Goal: Information Seeking & Learning: Learn about a topic

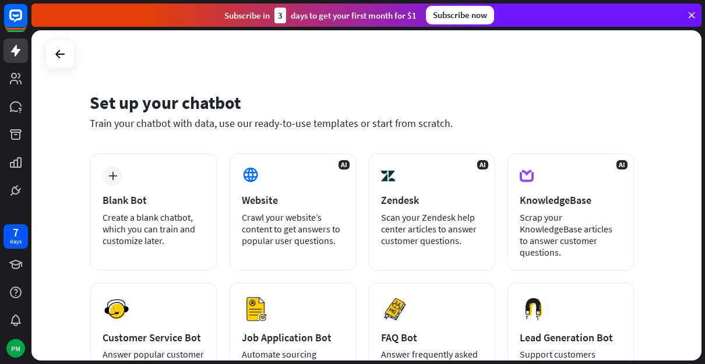
click at [54, 62] on div at bounding box center [60, 54] width 22 height 22
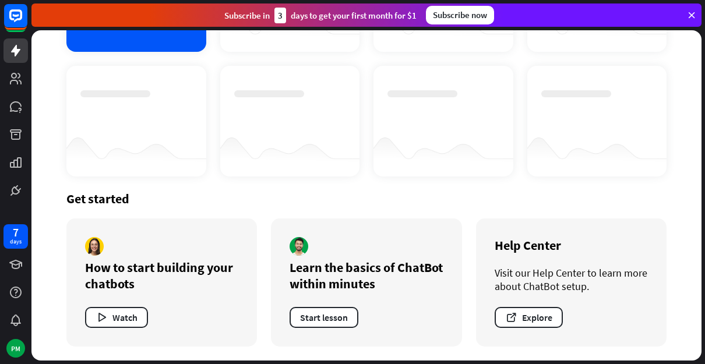
scroll to position [156, 0]
click at [130, 321] on button "Watch" at bounding box center [116, 317] width 63 height 21
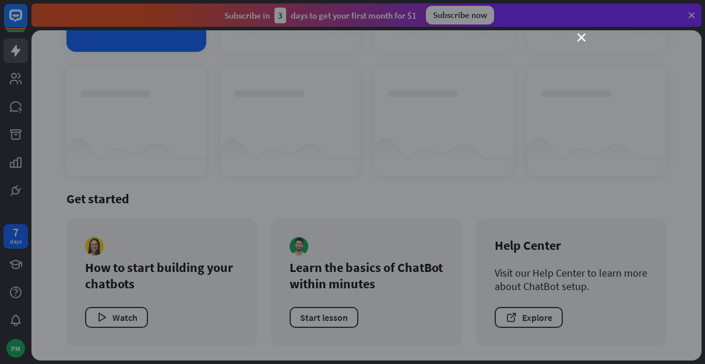
click at [585, 35] on icon "close" at bounding box center [582, 38] width 8 height 8
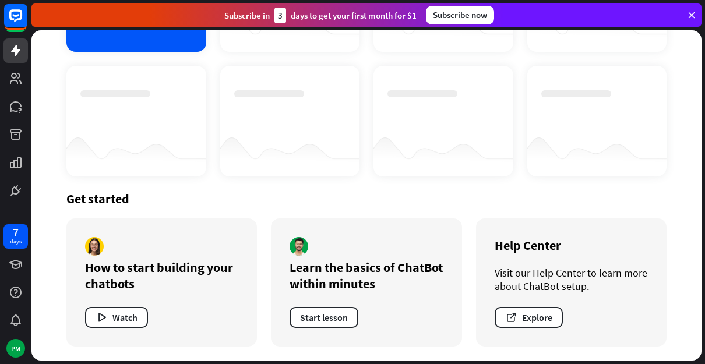
click at [0, 0] on icon at bounding box center [0, 0] width 0 height 0
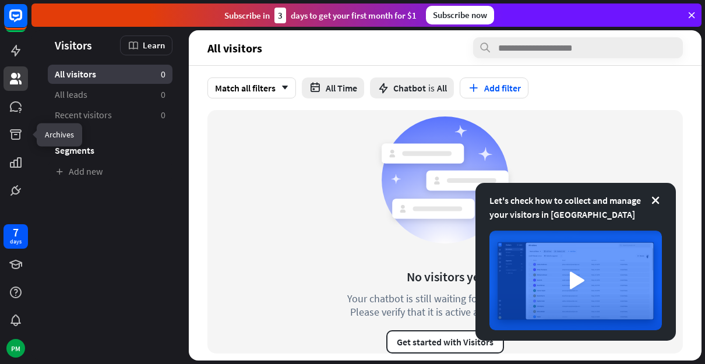
click at [8, 142] on link at bounding box center [15, 134] width 24 height 24
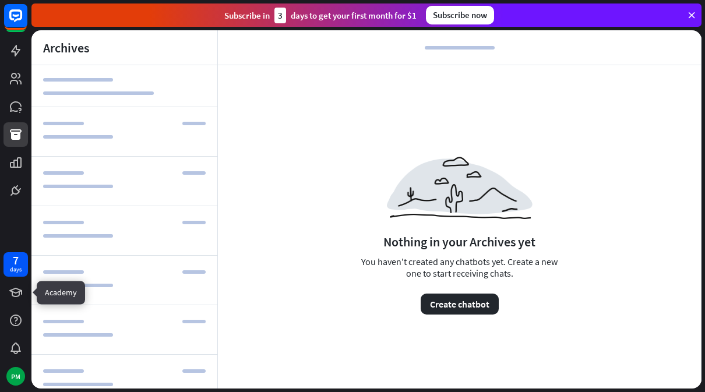
click at [0, 0] on icon at bounding box center [0, 0] width 0 height 0
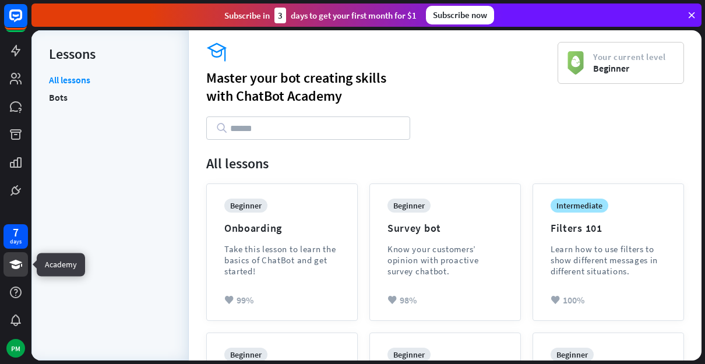
click at [357, 149] on div "academy Master your bot creating skills with ChatBot Academy Your current level…" at bounding box center [445, 97] width 478 height 110
click at [363, 131] on input "text" at bounding box center [308, 128] width 204 height 23
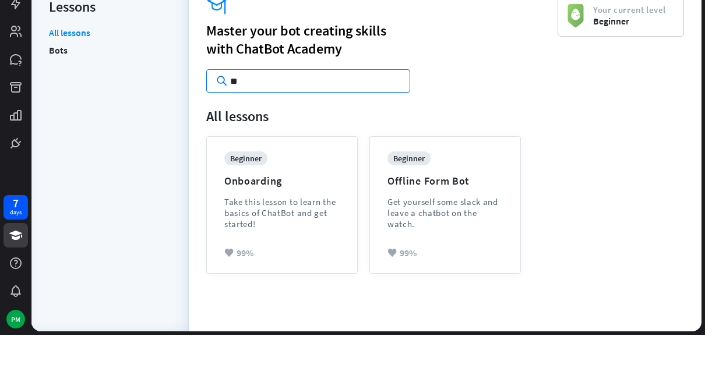
type input "*"
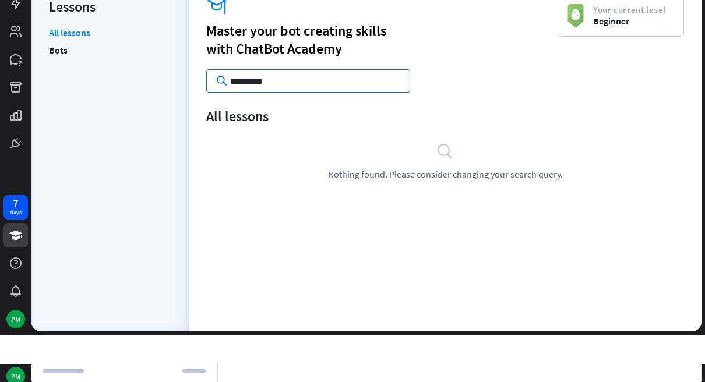
click at [522, 73] on div "academy Master your bot creating skills with ChatBot Academy *********" at bounding box center [382, 91] width 352 height 98
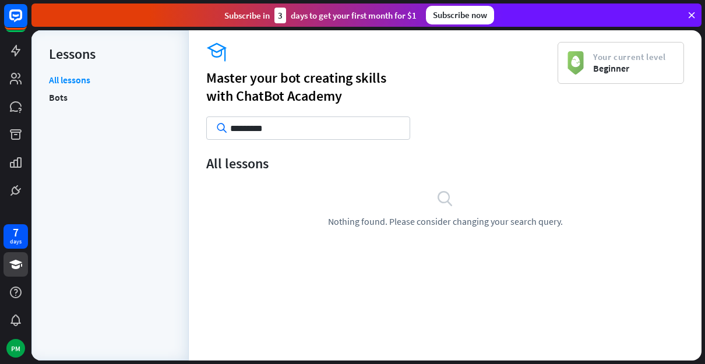
click at [341, 135] on input "*********" at bounding box center [308, 128] width 204 height 23
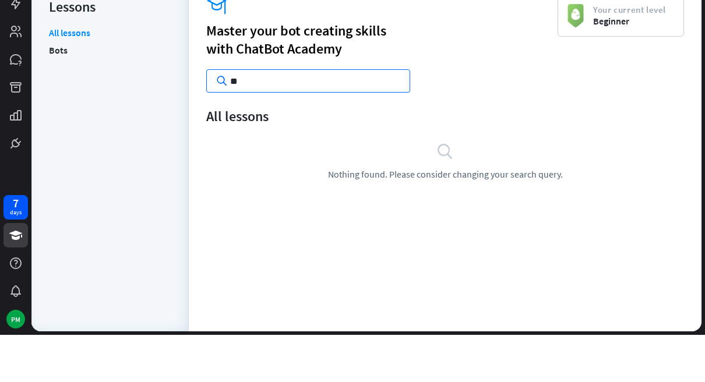
type input "*"
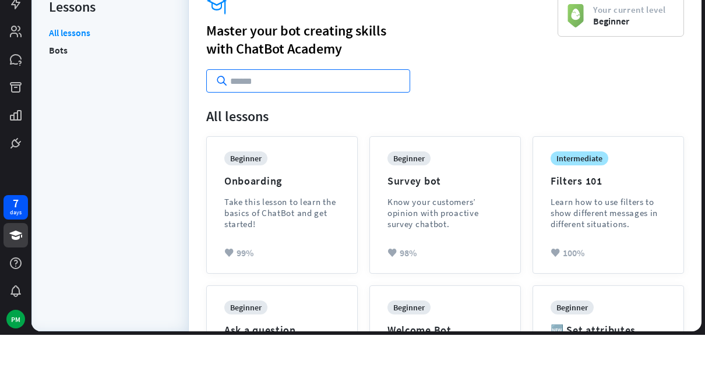
click at [143, 89] on li "Bots" at bounding box center [110, 97] width 122 height 17
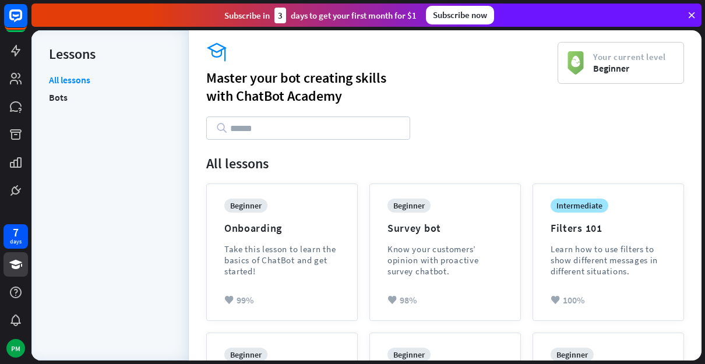
click at [65, 92] on link "Bots" at bounding box center [58, 97] width 19 height 17
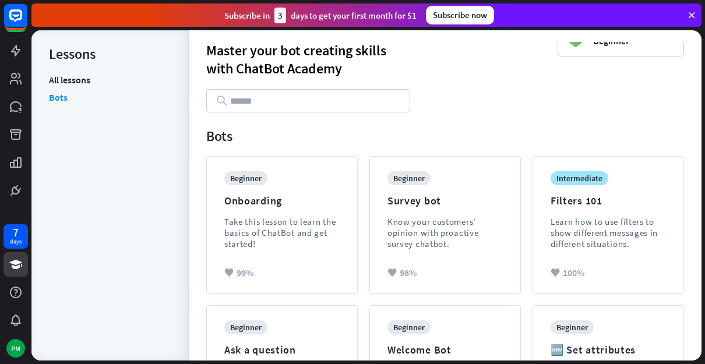
scroll to position [4, 0]
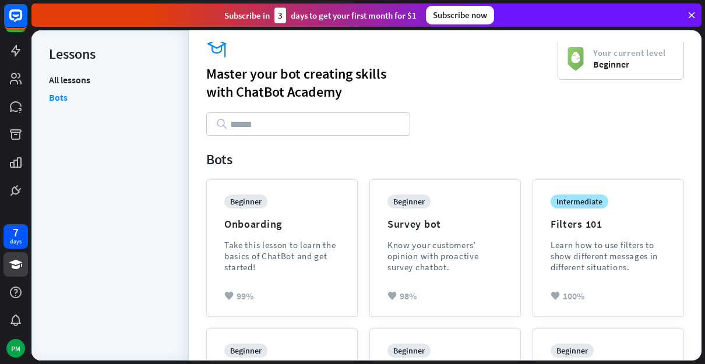
click at [20, 41] on link at bounding box center [15, 50] width 24 height 24
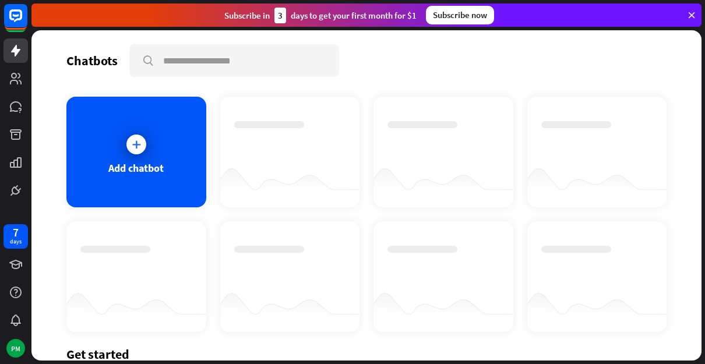
click at [157, 148] on div "Add chatbot" at bounding box center [136, 152] width 140 height 111
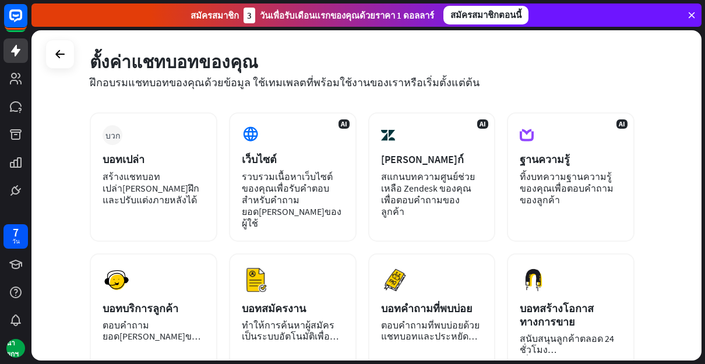
scroll to position [41, 0]
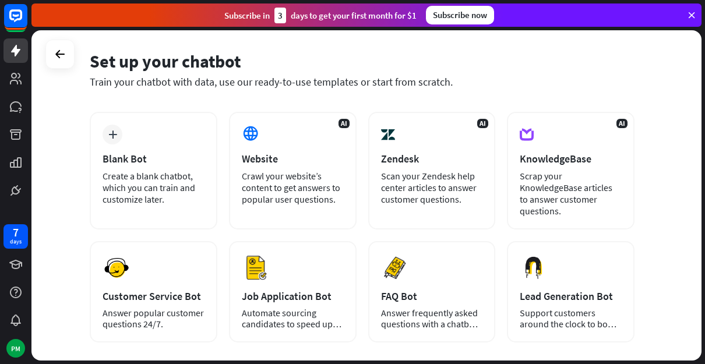
click at [0, 0] on icon at bounding box center [0, 0] width 0 height 0
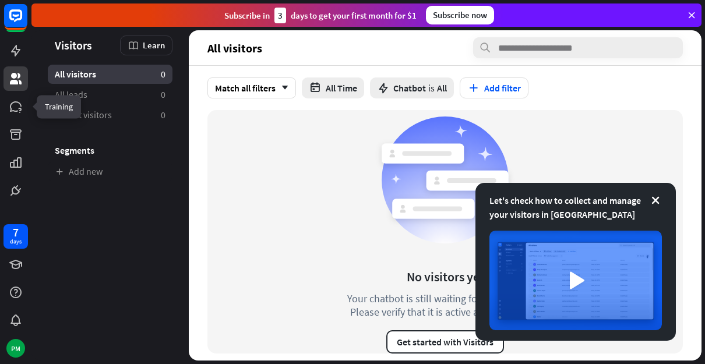
click at [17, 98] on link at bounding box center [15, 106] width 24 height 24
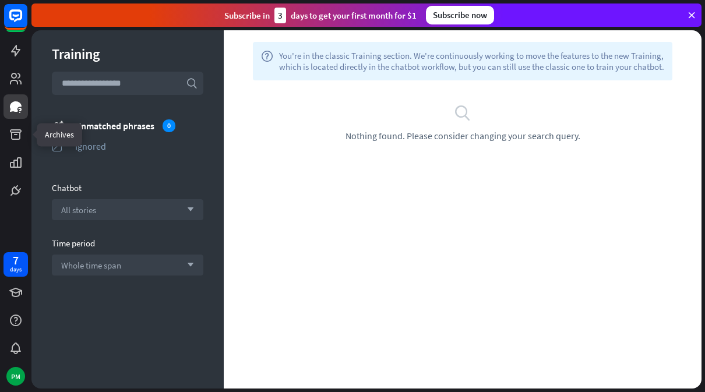
click at [21, 143] on link at bounding box center [15, 134] width 24 height 24
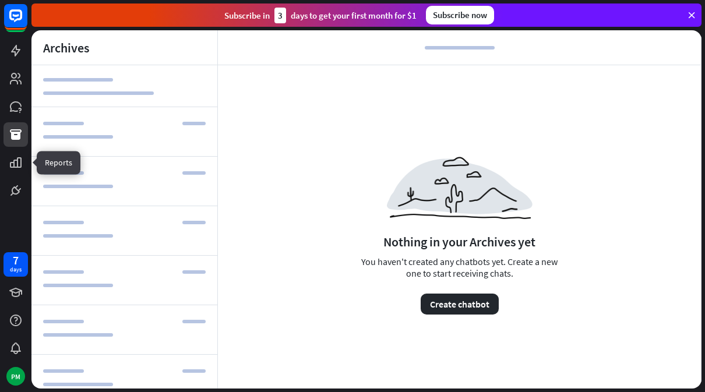
click at [8, 173] on link at bounding box center [15, 162] width 24 height 24
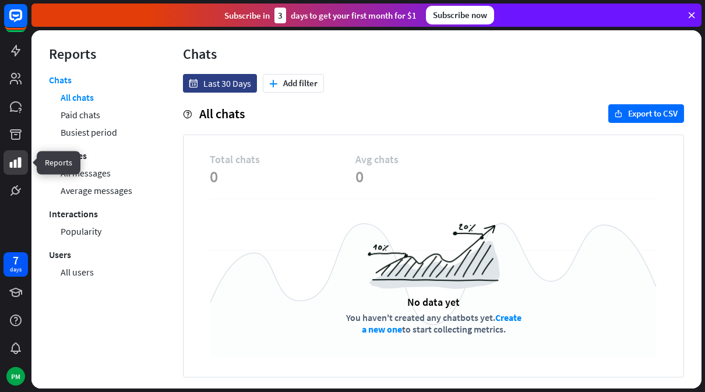
click at [0, 0] on icon at bounding box center [0, 0] width 0 height 0
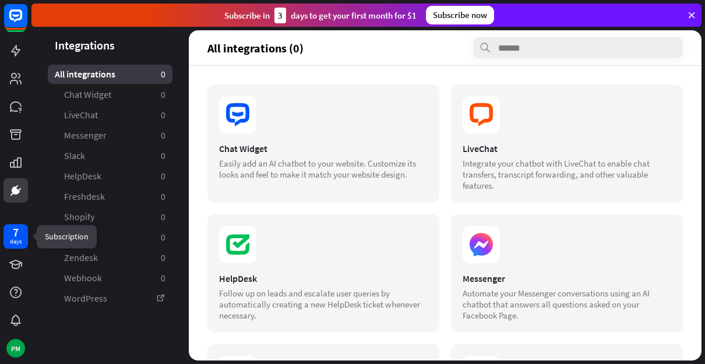
click at [26, 233] on div "7 days" at bounding box center [15, 236] width 24 height 24
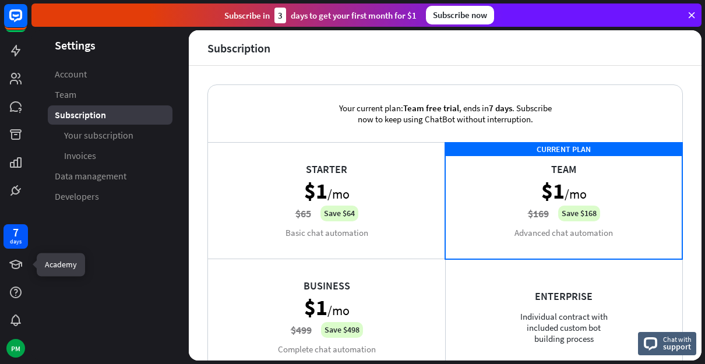
click at [24, 265] on link at bounding box center [15, 264] width 24 height 24
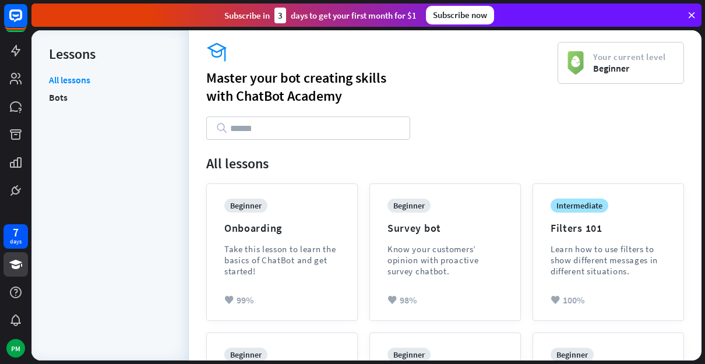
click at [321, 286] on div "beginner Onboarding Take this lesson to learn the basics of ChatBot and get sta…" at bounding box center [281, 247] width 115 height 96
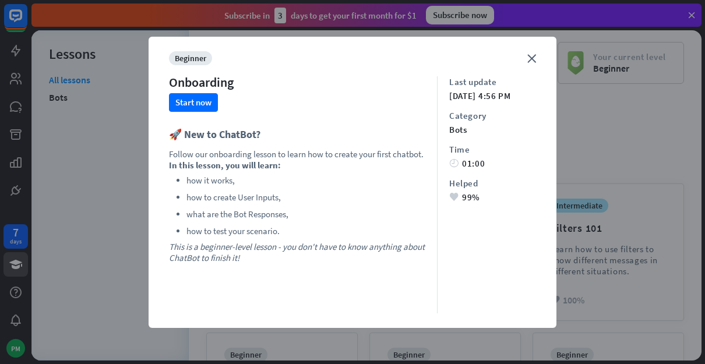
click at [180, 101] on button "Start now" at bounding box center [193, 102] width 49 height 19
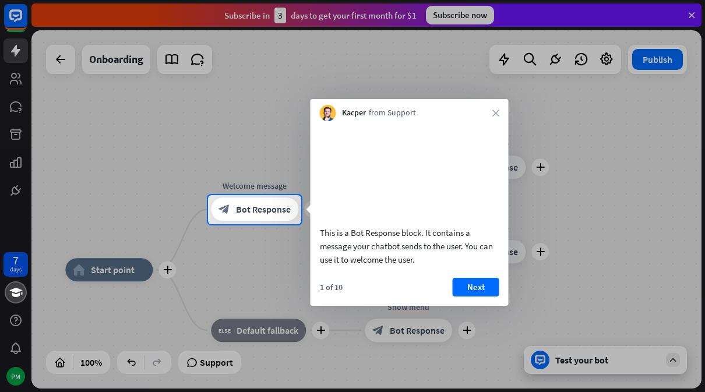
click at [456, 289] on div "This is a Bot Response block. It contains a message your chatbot sends to the u…" at bounding box center [410, 213] width 198 height 185
click at [459, 297] on button "Next" at bounding box center [476, 287] width 47 height 19
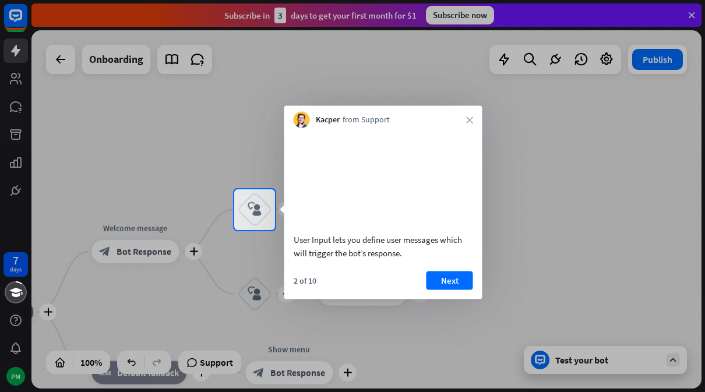
click at [439, 290] on button "Next" at bounding box center [450, 280] width 47 height 19
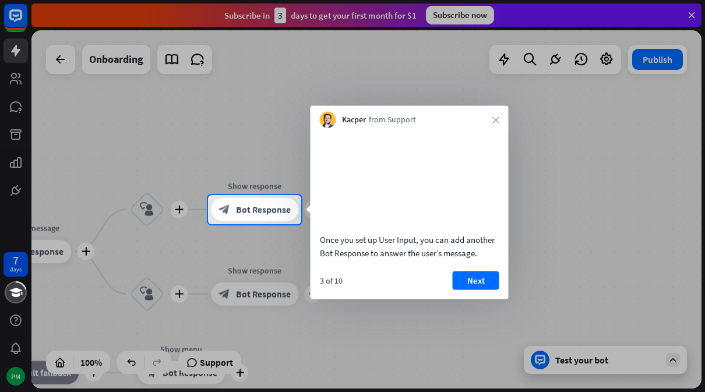
click at [468, 290] on button "Next" at bounding box center [476, 280] width 47 height 19
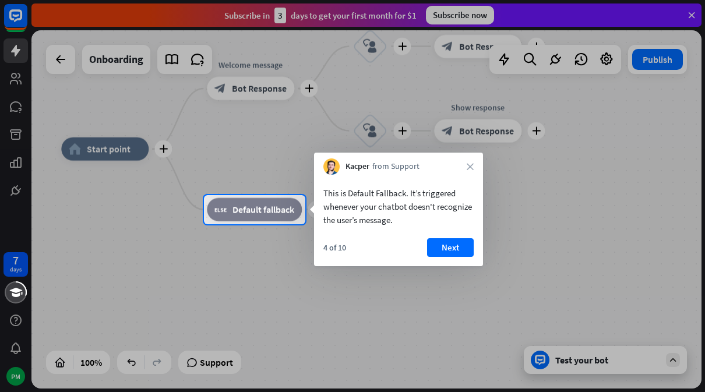
click at [458, 255] on button "Next" at bounding box center [450, 247] width 47 height 19
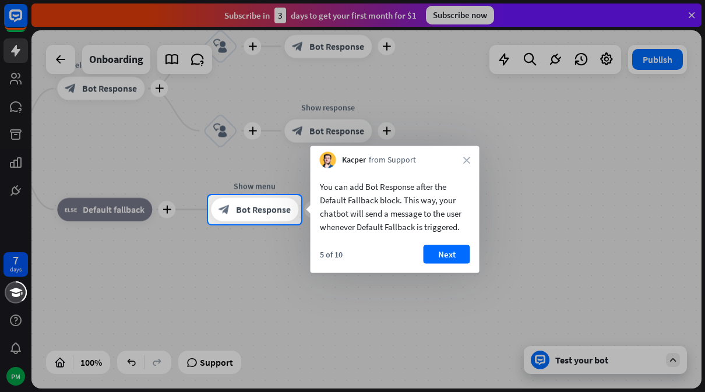
click at [460, 252] on button "Next" at bounding box center [447, 254] width 47 height 19
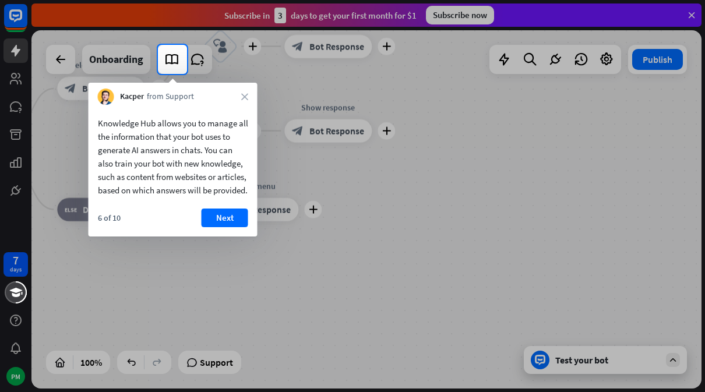
click at [213, 203] on div "Knowledge Hub allows you to manage all the information that your bot uses to ge…" at bounding box center [173, 154] width 169 height 98
click at [210, 223] on button "Next" at bounding box center [225, 218] width 47 height 19
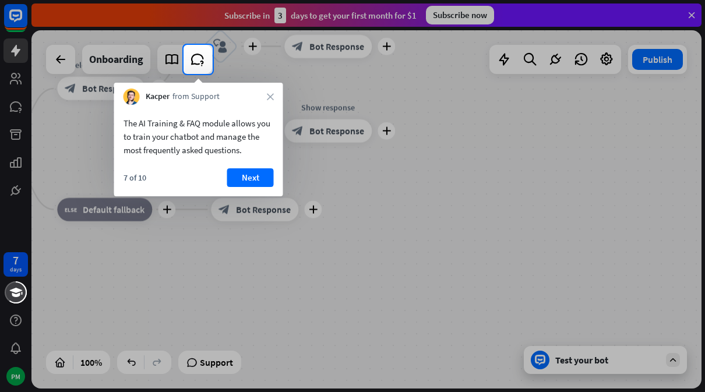
click at [233, 181] on button "Next" at bounding box center [250, 177] width 47 height 19
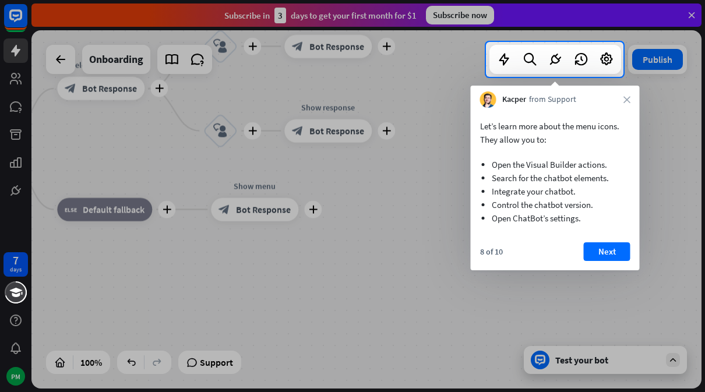
click at [627, 254] on button "Next" at bounding box center [607, 252] width 47 height 19
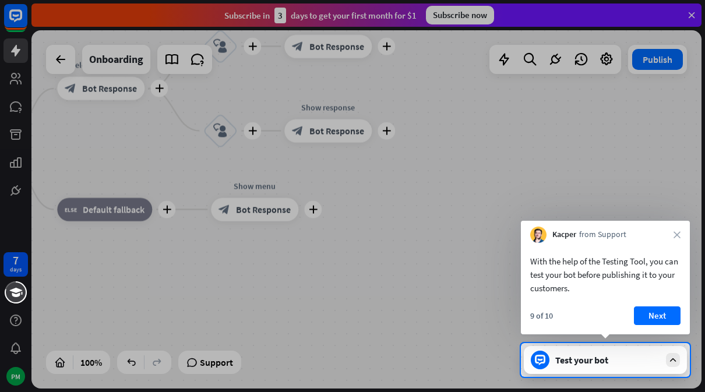
click at [668, 325] on button "Next" at bounding box center [657, 316] width 47 height 19
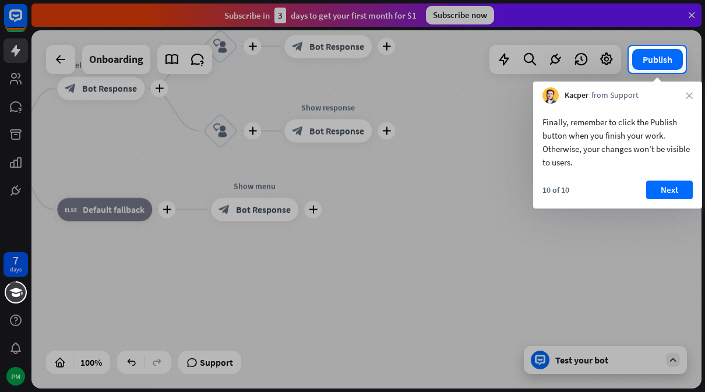
click at [677, 187] on button "Next" at bounding box center [669, 190] width 47 height 19
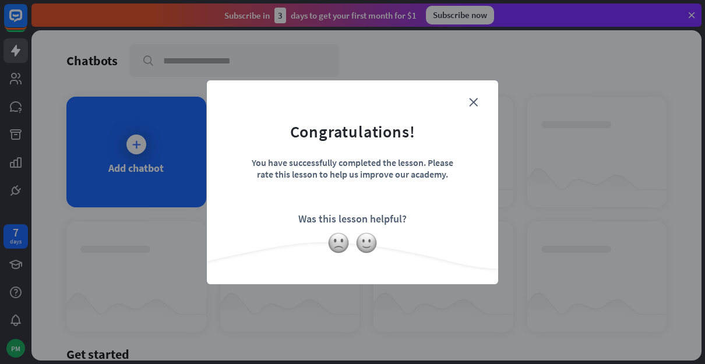
click at [477, 101] on icon "close" at bounding box center [473, 102] width 9 height 9
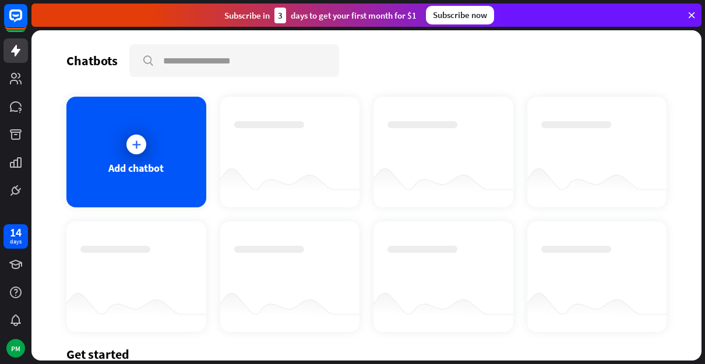
click at [125, 150] on div at bounding box center [136, 144] width 29 height 29
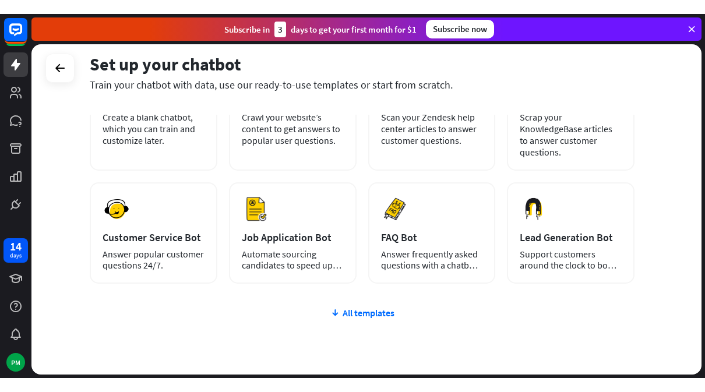
scroll to position [118, 0]
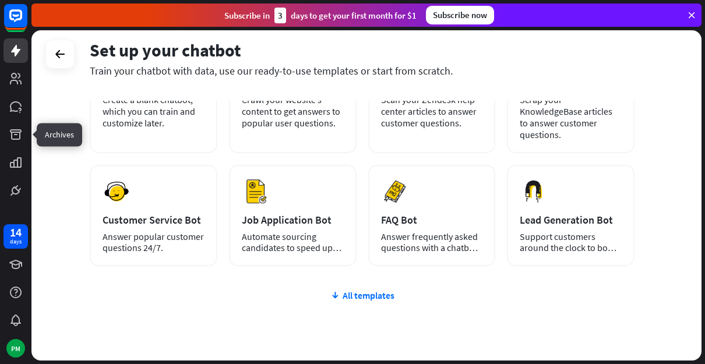
click at [0, 0] on icon at bounding box center [0, 0] width 0 height 0
